Goal: Navigation & Orientation: Understand site structure

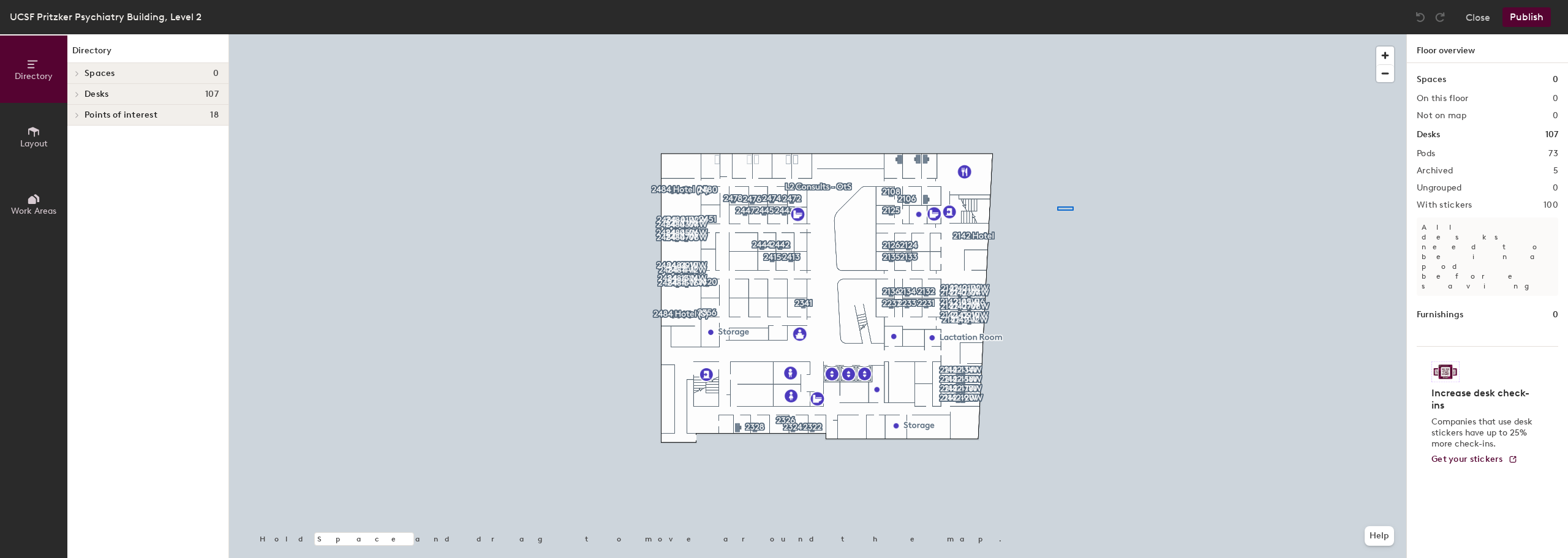
click at [841, 34] on div at bounding box center [817, 34] width 1177 height 0
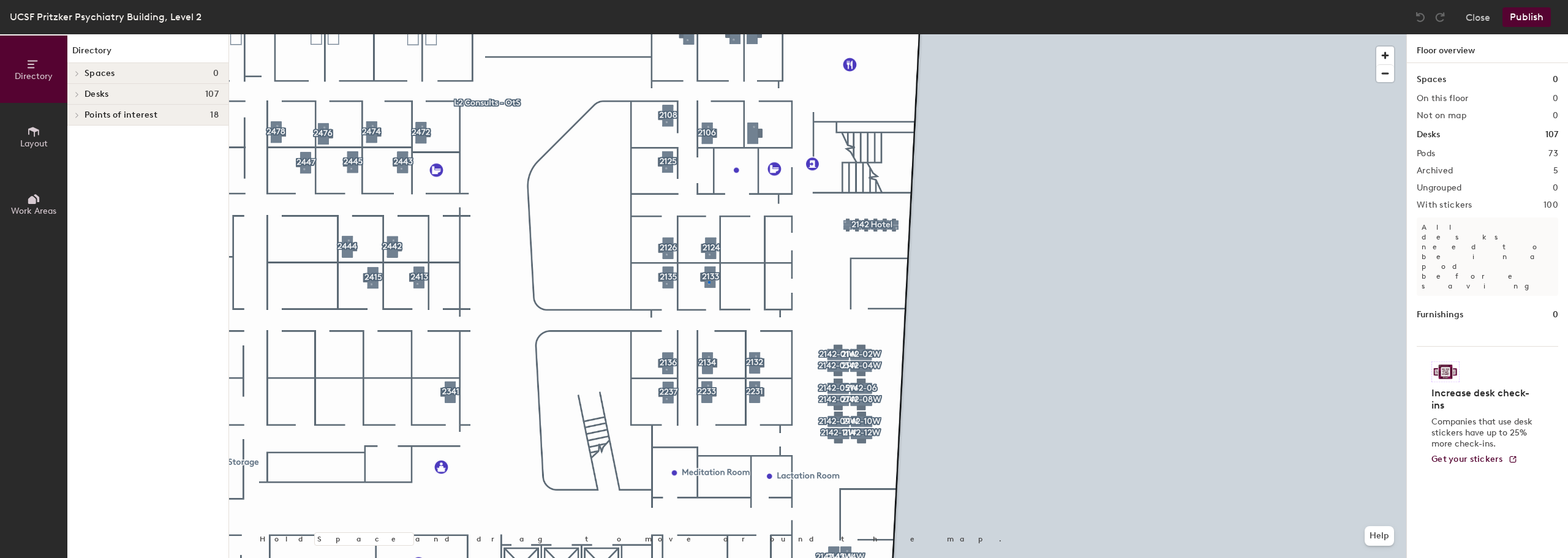
click at [709, 34] on div at bounding box center [817, 34] width 1177 height 0
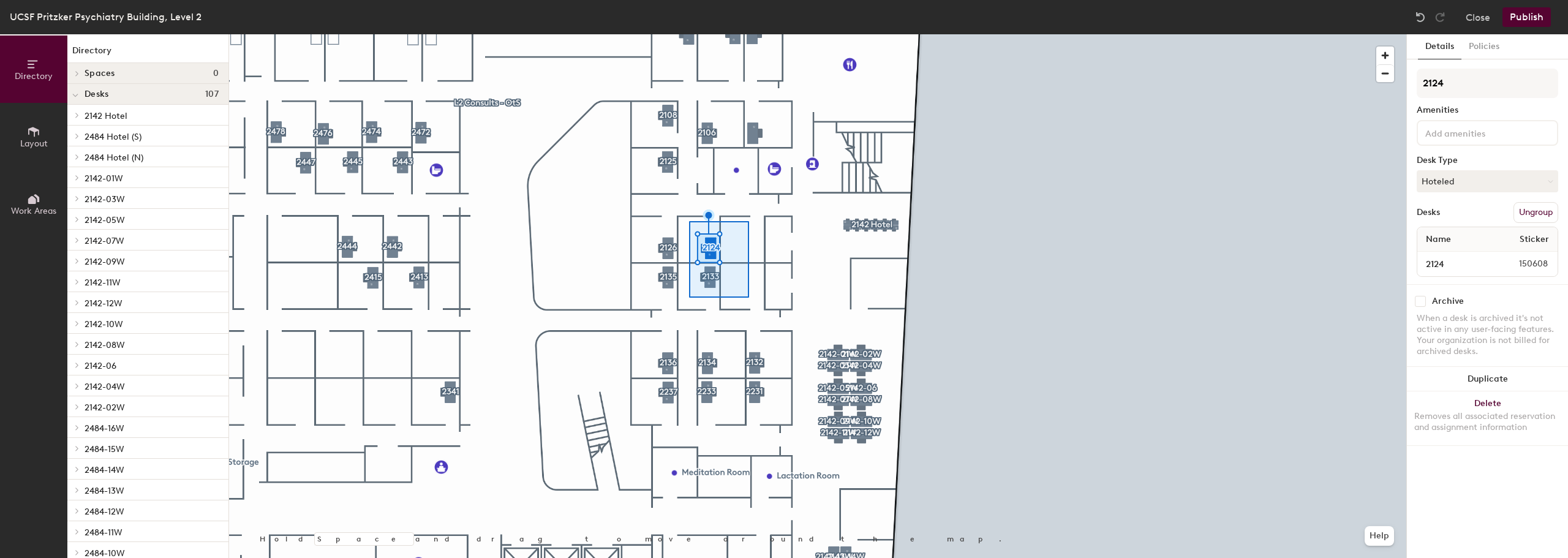
click at [689, 34] on div at bounding box center [817, 34] width 1177 height 0
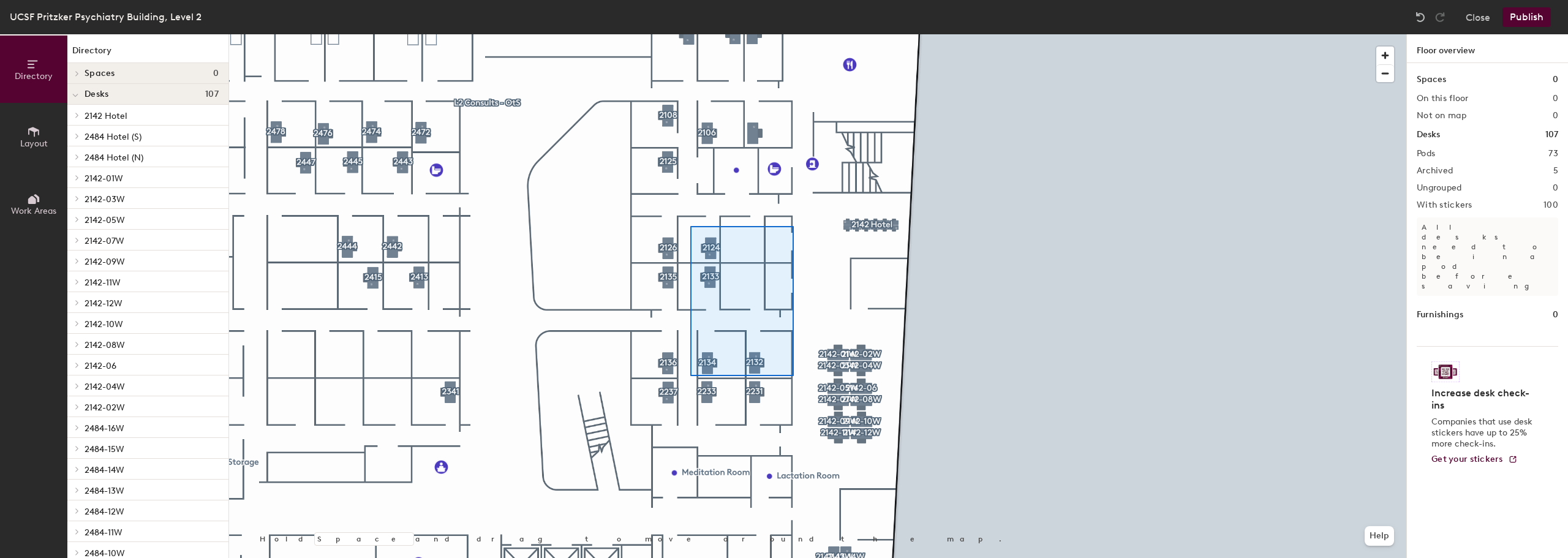
click at [690, 34] on div at bounding box center [817, 34] width 1177 height 0
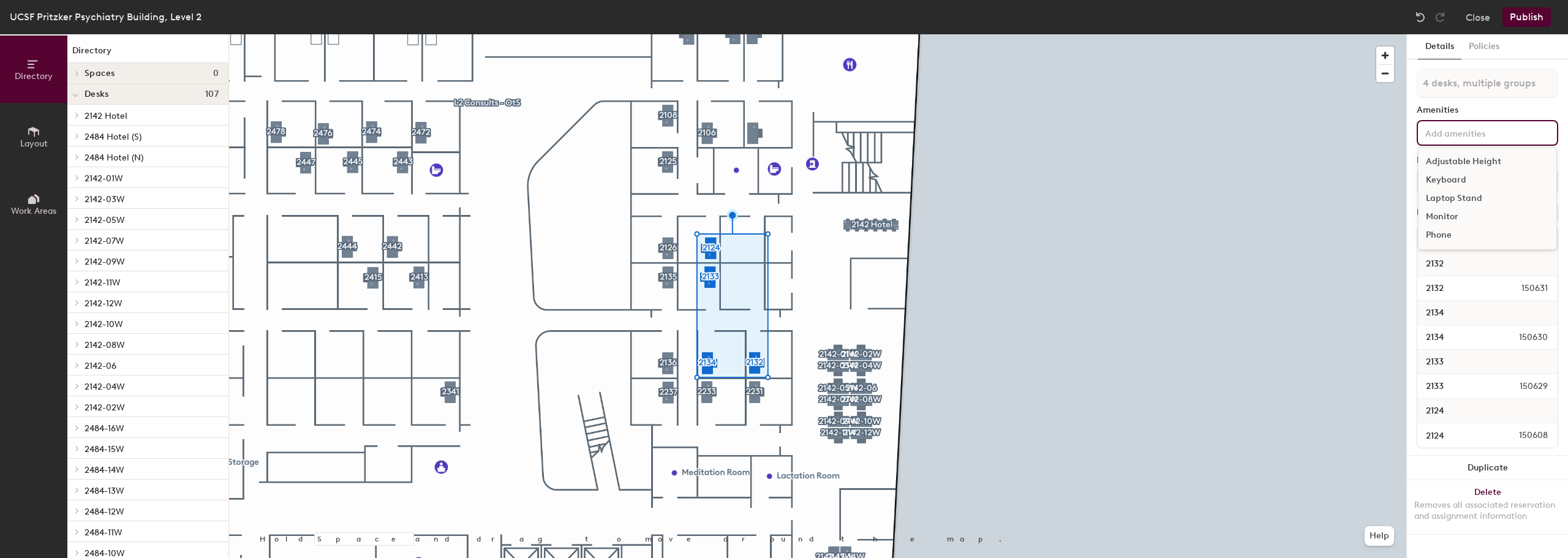
click at [841, 132] on input at bounding box center [1477, 132] width 110 height 15
click at [841, 106] on div "Amenities" at bounding box center [1486, 110] width 141 height 10
click at [841, 43] on button "Policies" at bounding box center [1484, 47] width 46 height 25
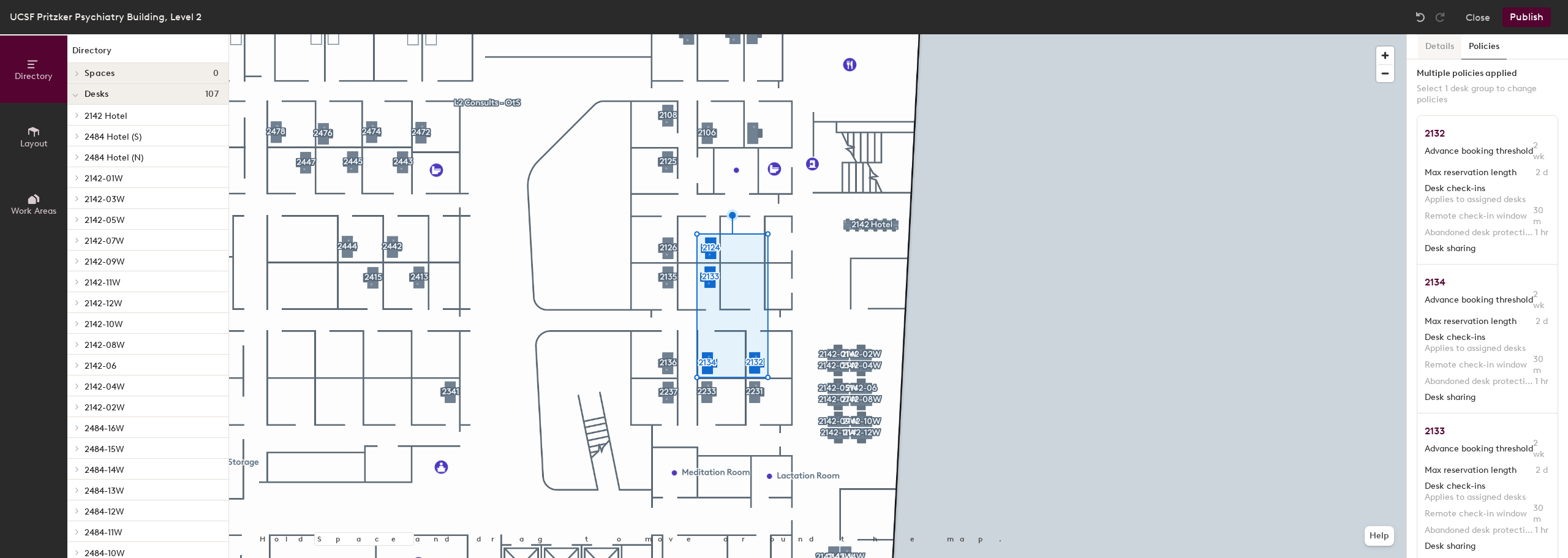
click at [841, 46] on button "Details" at bounding box center [1439, 47] width 43 height 25
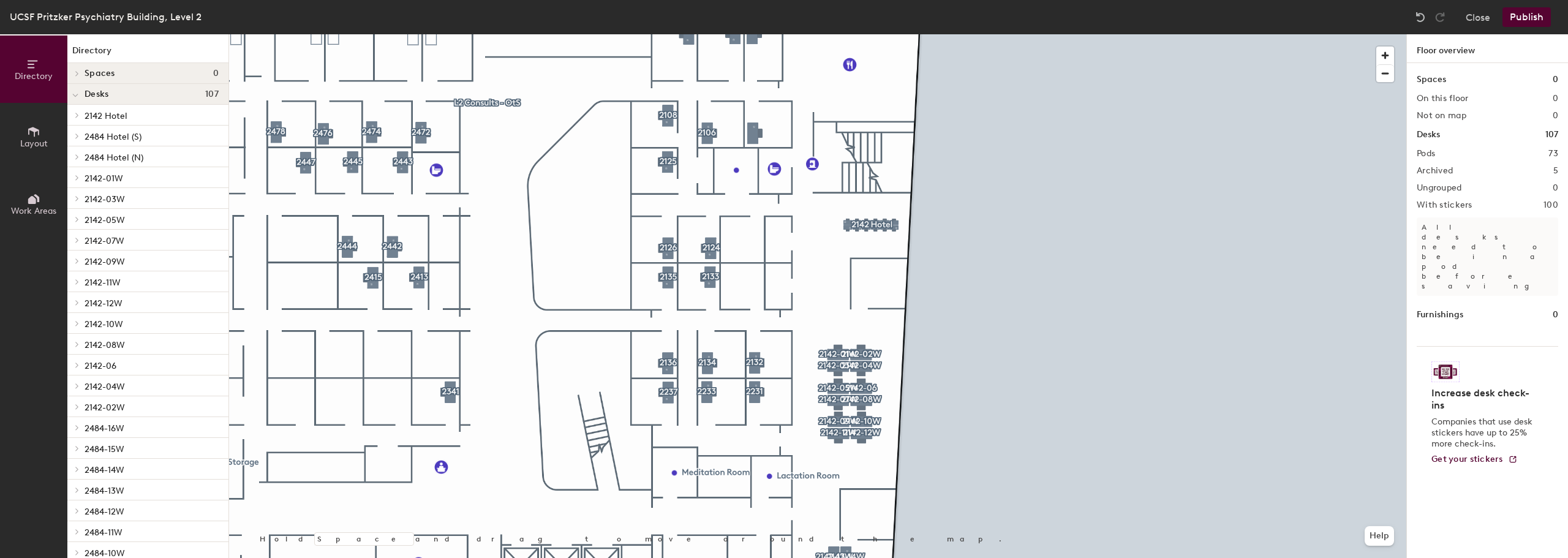
click at [841, 34] on div at bounding box center [817, 34] width 1177 height 0
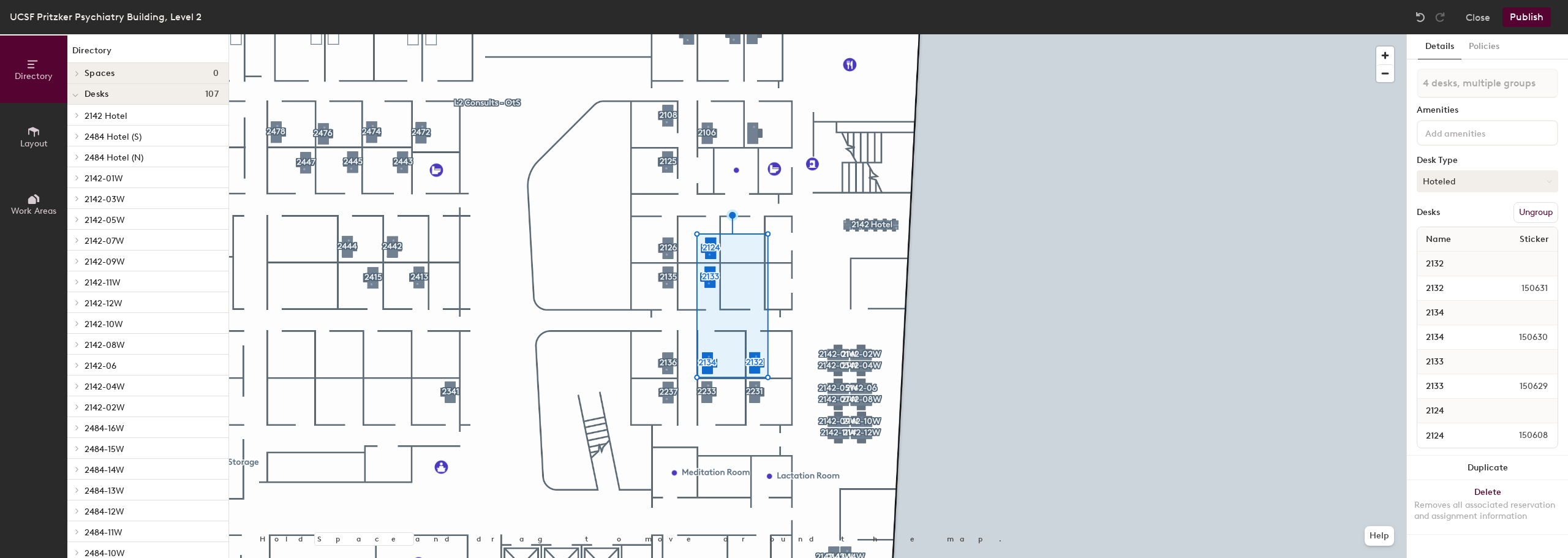
click at [841, 181] on button "Hoteled" at bounding box center [1486, 181] width 141 height 22
click at [812, 34] on div at bounding box center [817, 34] width 1177 height 0
click at [841, 46] on button "Details" at bounding box center [1439, 47] width 43 height 25
click at [841, 46] on button "Policies" at bounding box center [1484, 47] width 46 height 25
